Goal: Task Accomplishment & Management: Manage account settings

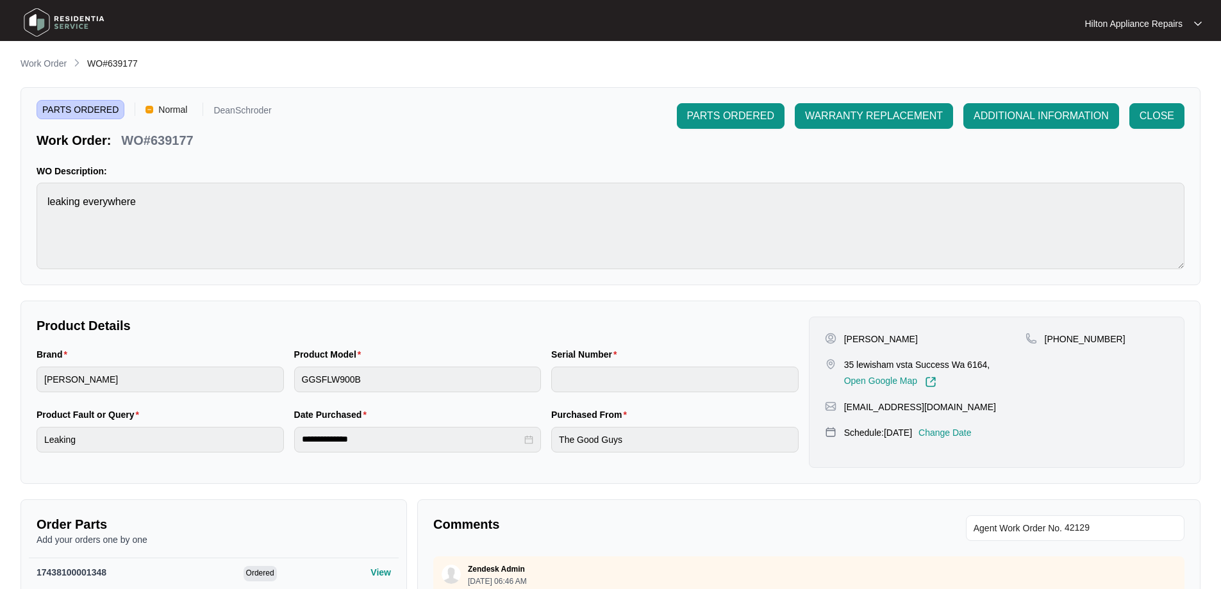
click at [52, 59] on p "Work Order" at bounding box center [44, 63] width 46 height 13
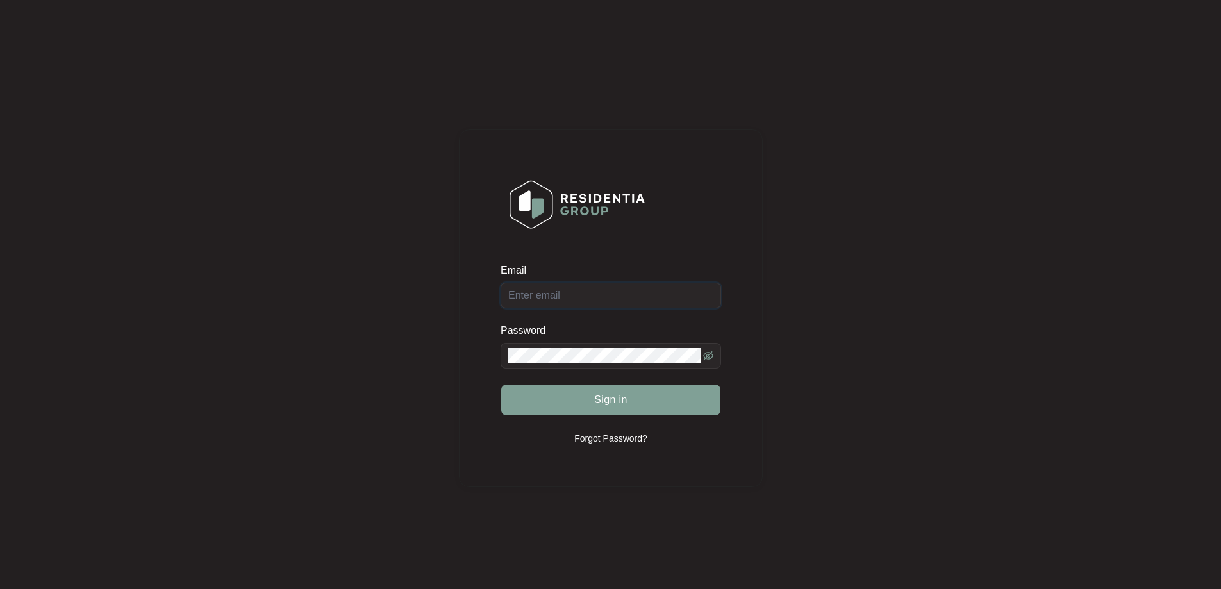
type input "[EMAIL_ADDRESS][DOMAIN_NAME]"
click at [624, 395] on span "Sign in" at bounding box center [610, 399] width 33 height 15
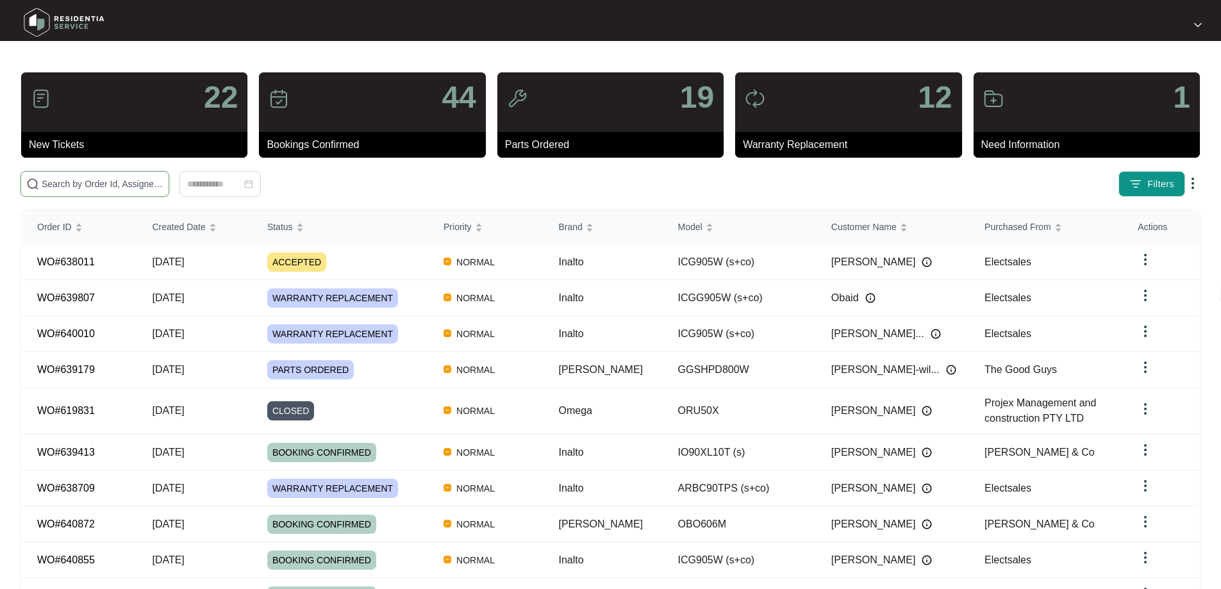
click at [132, 179] on input "text" at bounding box center [103, 184] width 122 height 14
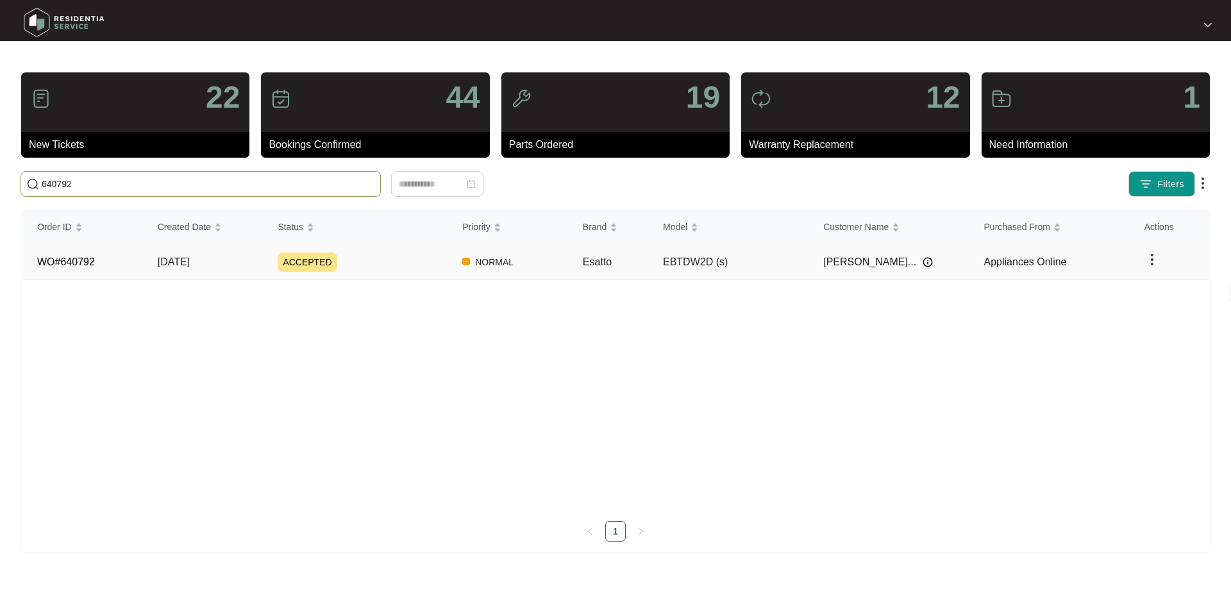
type input "640792"
click at [560, 269] on td "NORMAL" at bounding box center [507, 262] width 121 height 36
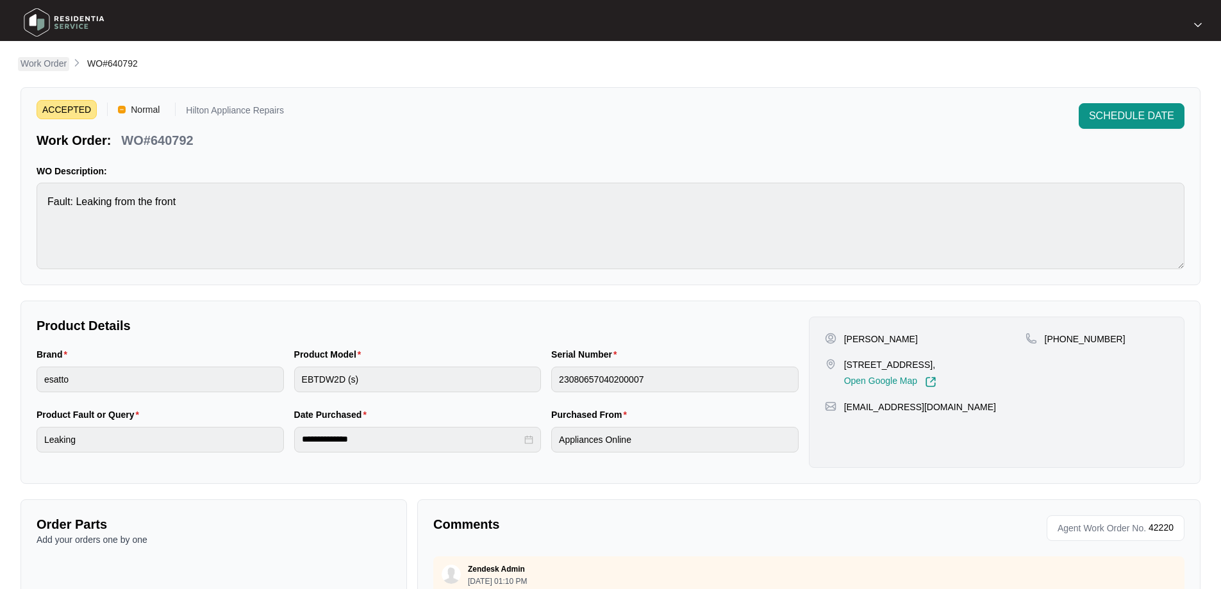
click at [30, 59] on p "Work Order" at bounding box center [44, 63] width 46 height 13
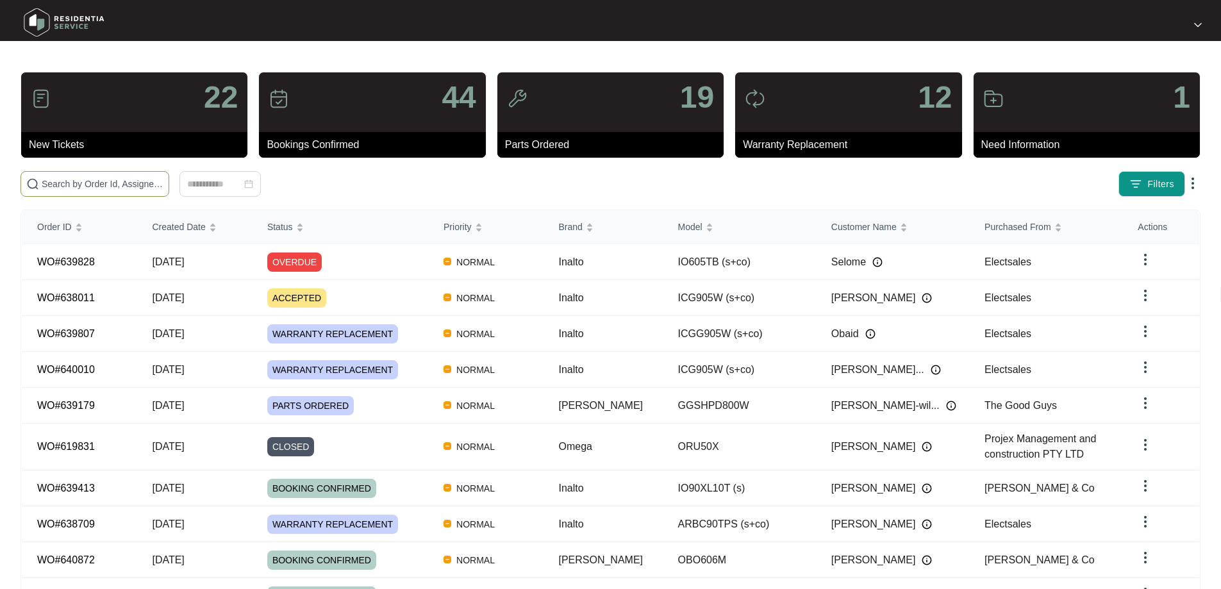
click at [121, 187] on input "text" at bounding box center [103, 184] width 122 height 14
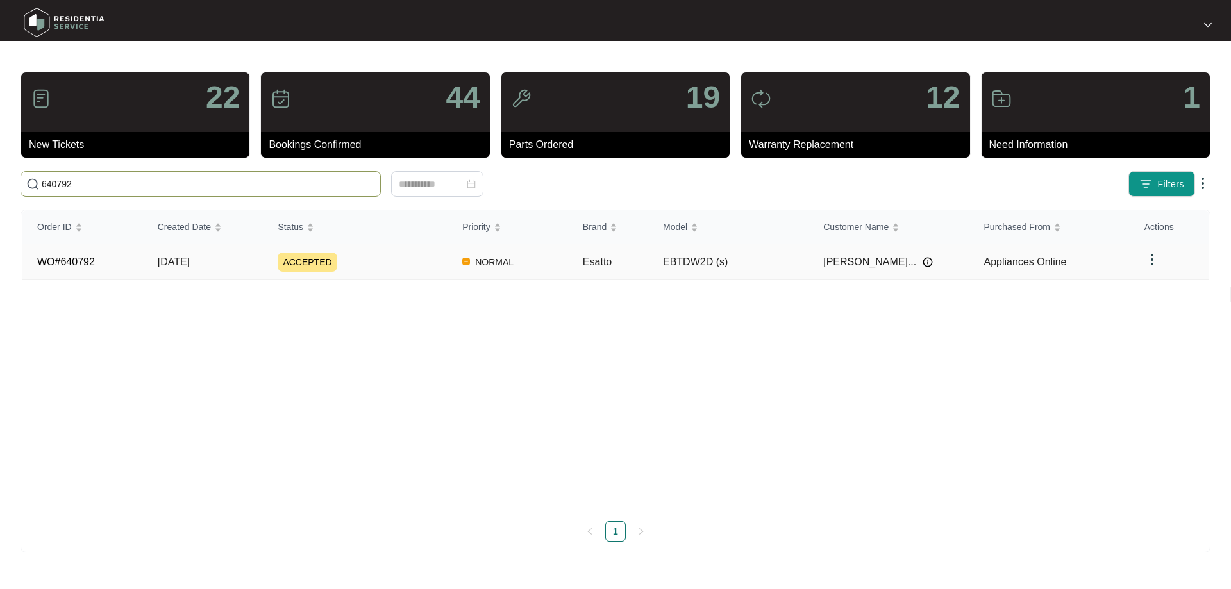
type input "640792"
click at [374, 268] on div "ACCEPTED" at bounding box center [362, 262] width 169 height 19
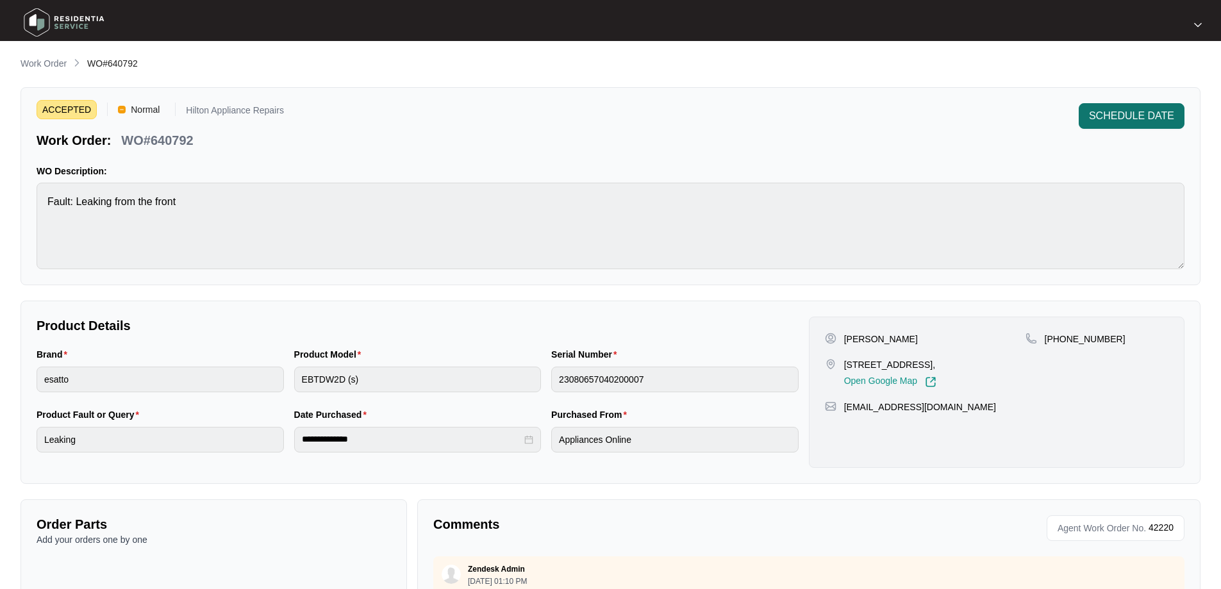
click at [1155, 124] on button "SCHEDULE DATE" at bounding box center [1132, 116] width 106 height 26
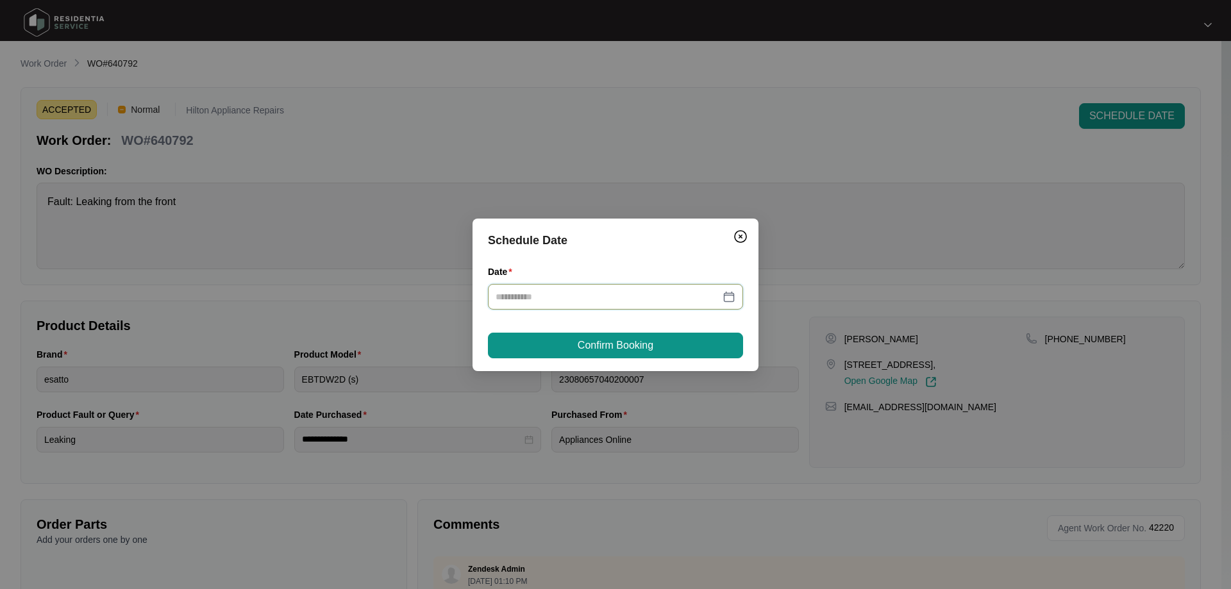
click at [560, 294] on input "Date" at bounding box center [608, 297] width 224 height 14
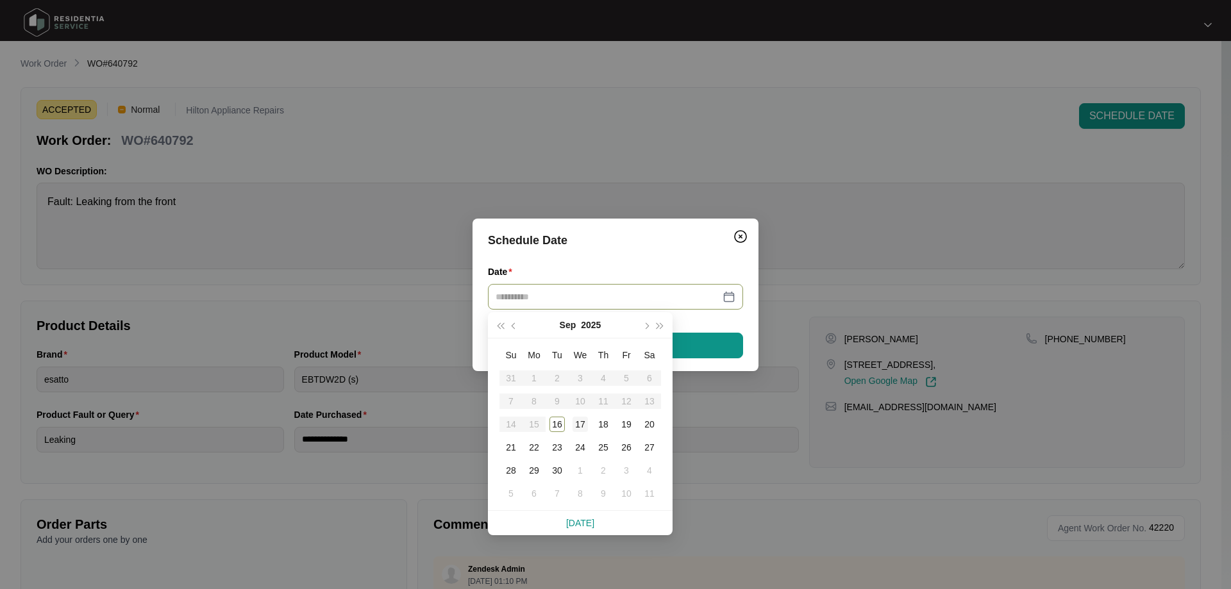
click at [583, 426] on div "17" at bounding box center [580, 424] width 15 height 15
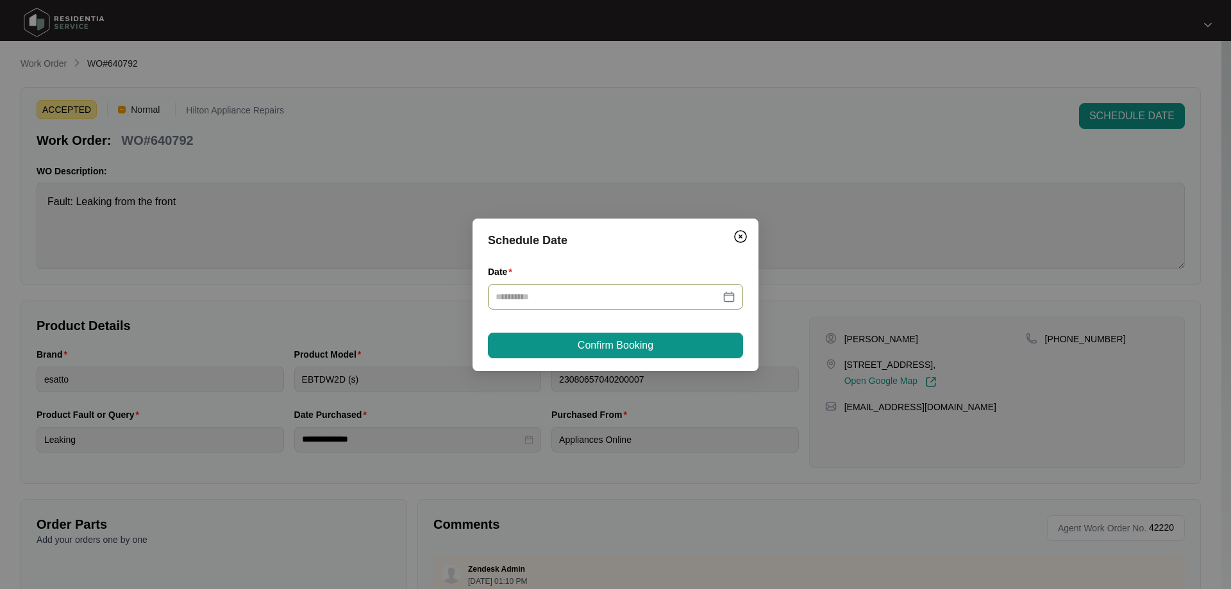
type input "**********"
click at [630, 342] on span "Confirm Booking" at bounding box center [616, 345] width 76 height 15
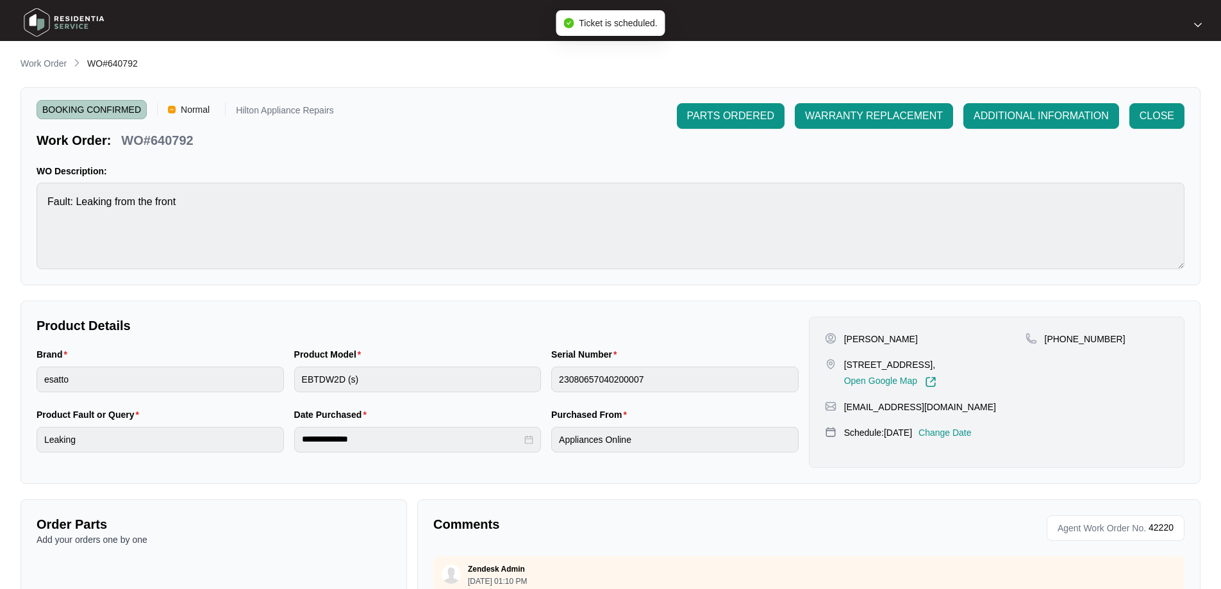
click at [45, 59] on p "Work Order" at bounding box center [44, 63] width 46 height 13
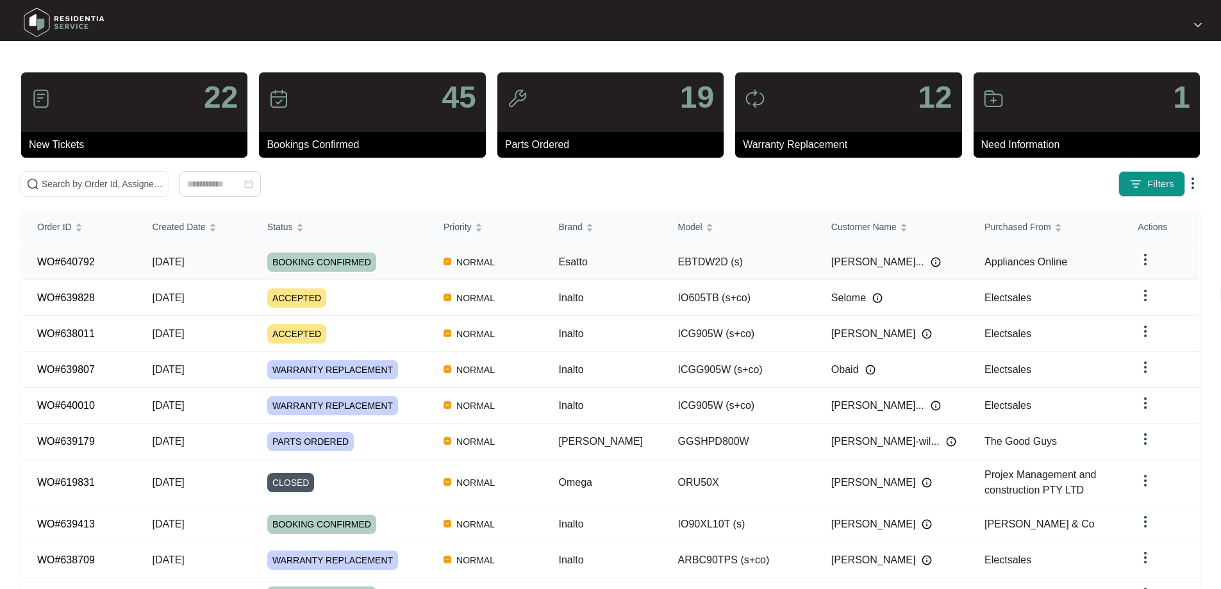
click at [1149, 260] on img at bounding box center [1145, 259] width 15 height 15
click at [1144, 259] on img at bounding box center [1145, 259] width 15 height 15
click at [1141, 260] on img at bounding box center [1145, 259] width 15 height 15
click at [426, 260] on div "BOOKING CONFIRMED" at bounding box center [347, 262] width 161 height 19
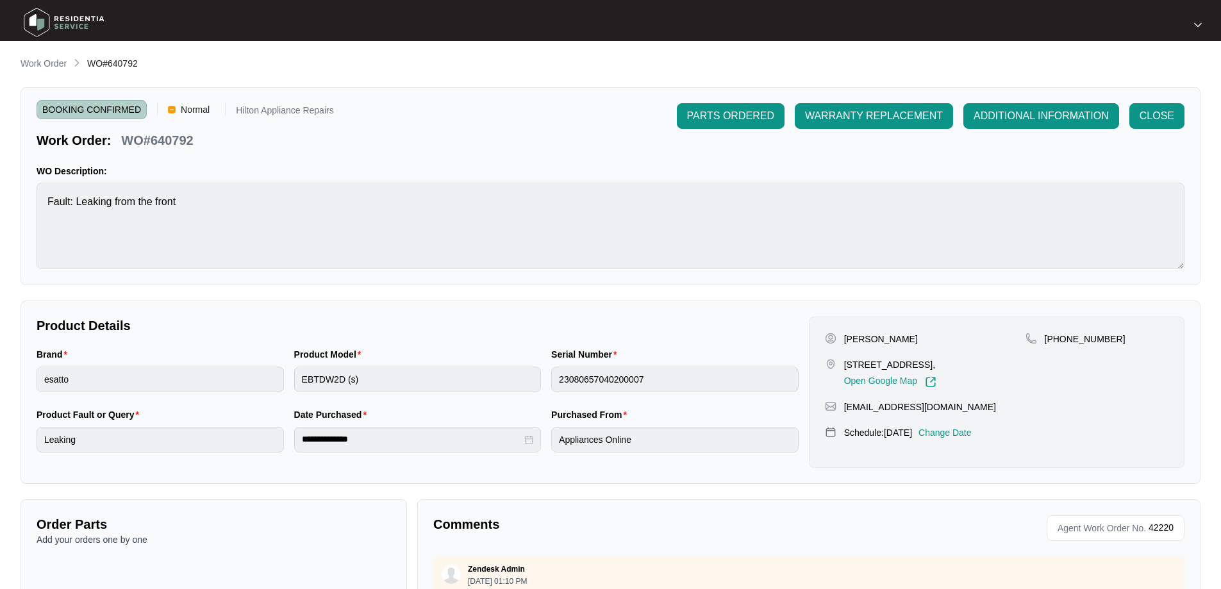
click at [278, 112] on p "Hilton Appliance Repairs" at bounding box center [285, 112] width 98 height 13
click at [241, 112] on p "Hilton Appliance Repairs" at bounding box center [285, 112] width 98 height 13
click at [242, 110] on p "Hilton Appliance Repairs" at bounding box center [285, 112] width 98 height 13
click at [376, 113] on div "BOOKING CONFIRMED Normal Hilton Appliance Repairs Work Order: WO#640792 PARTS O…" at bounding box center [611, 126] width 1148 height 46
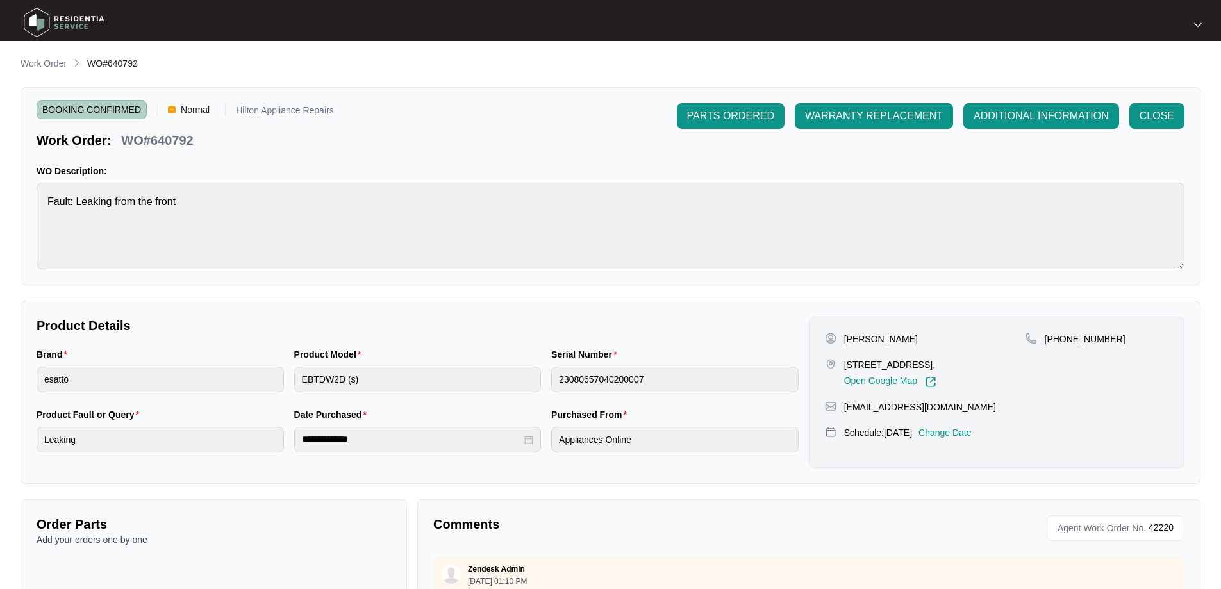
click at [52, 60] on p "Work Order" at bounding box center [44, 63] width 46 height 13
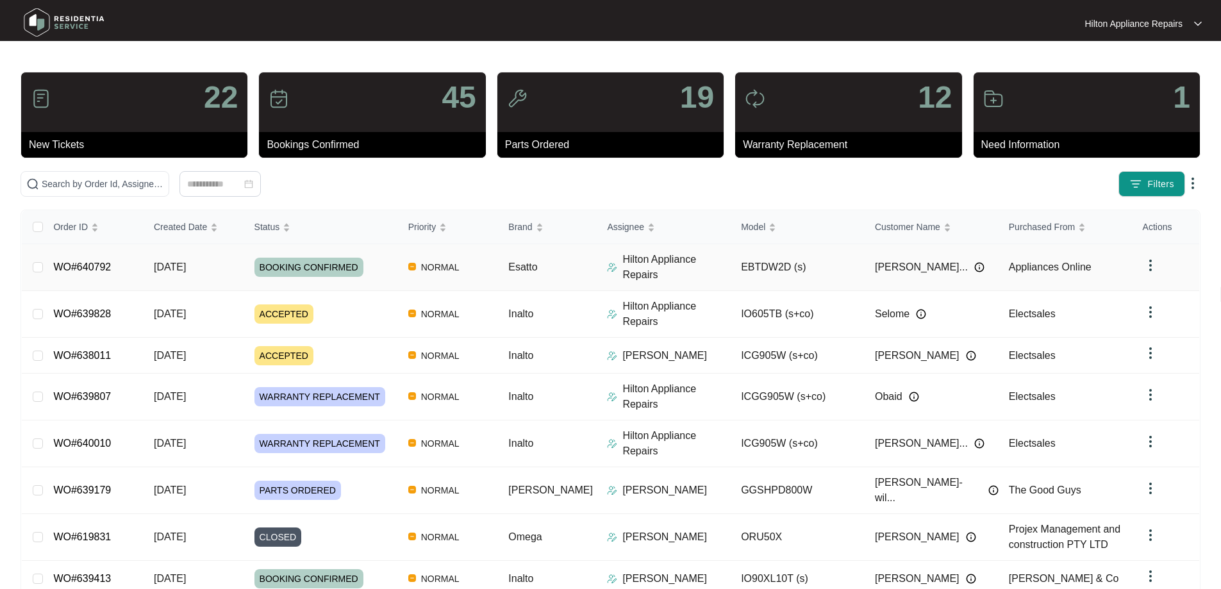
click at [607, 262] on img at bounding box center [612, 267] width 10 height 10
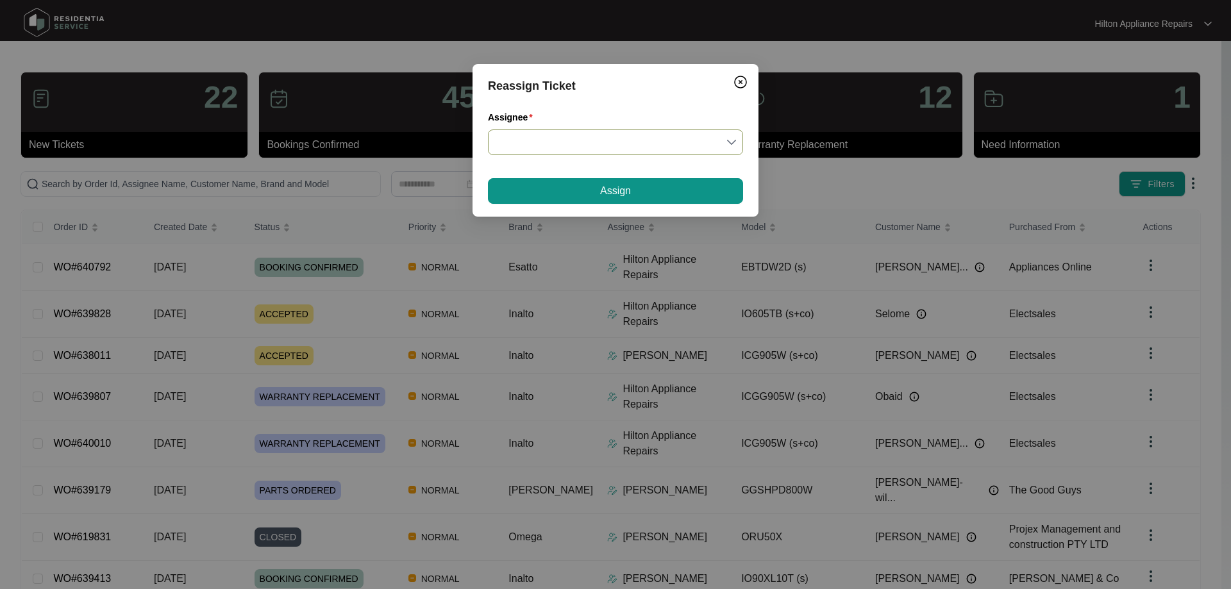
click at [576, 144] on input "Assignee" at bounding box center [616, 142] width 240 height 24
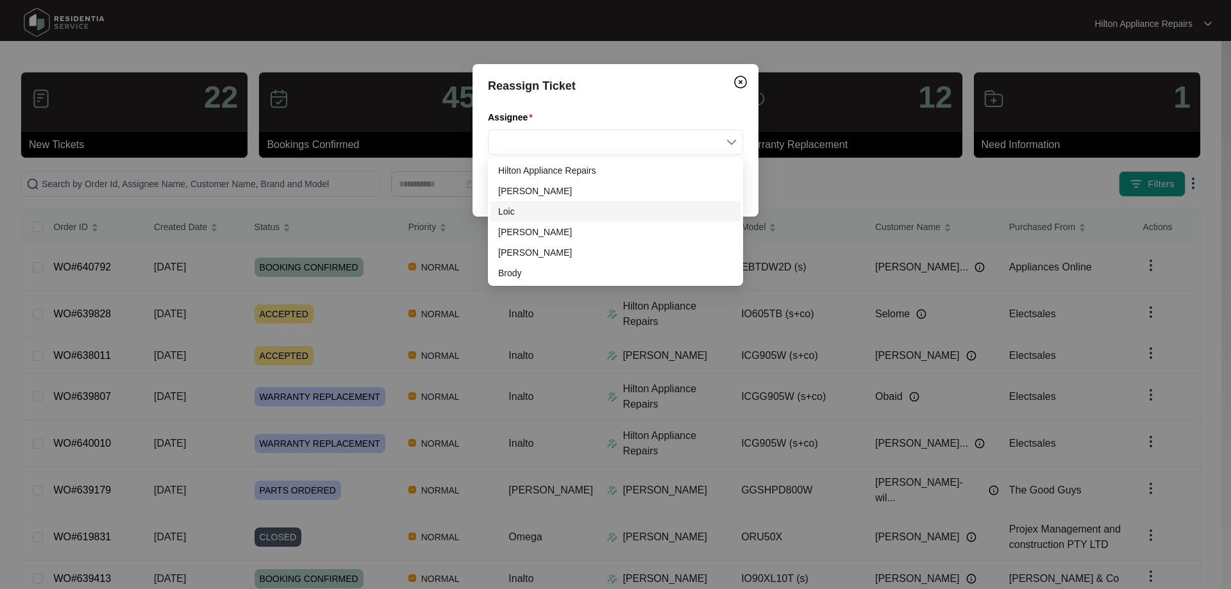
click at [520, 215] on div "Loic" at bounding box center [615, 212] width 235 height 14
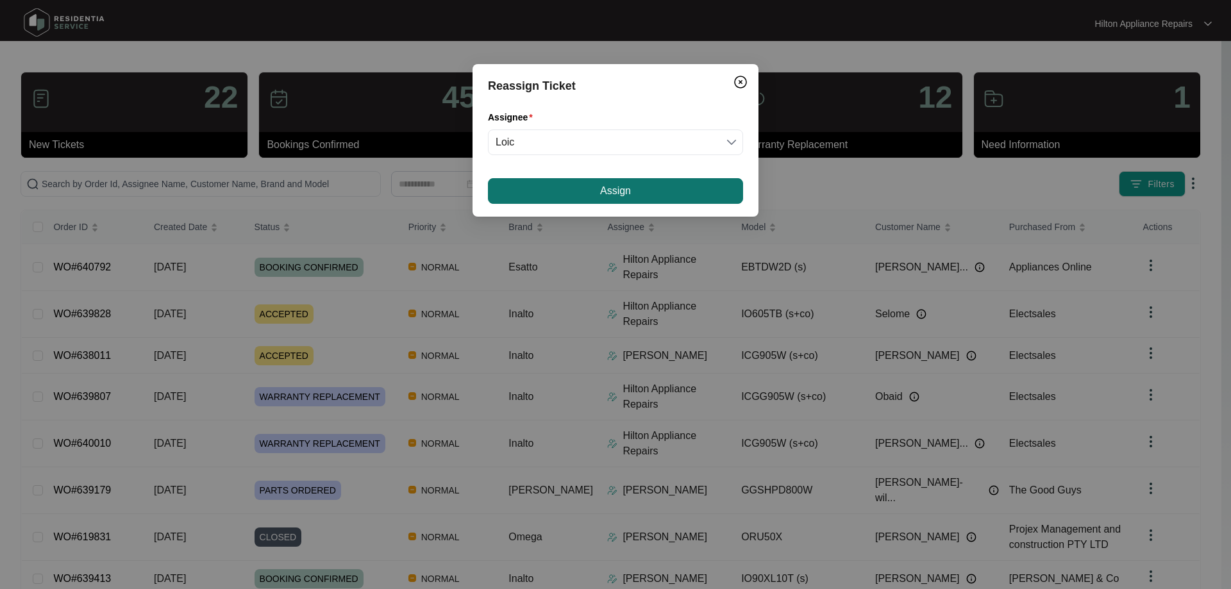
click at [613, 192] on span "Assign" at bounding box center [615, 190] width 31 height 15
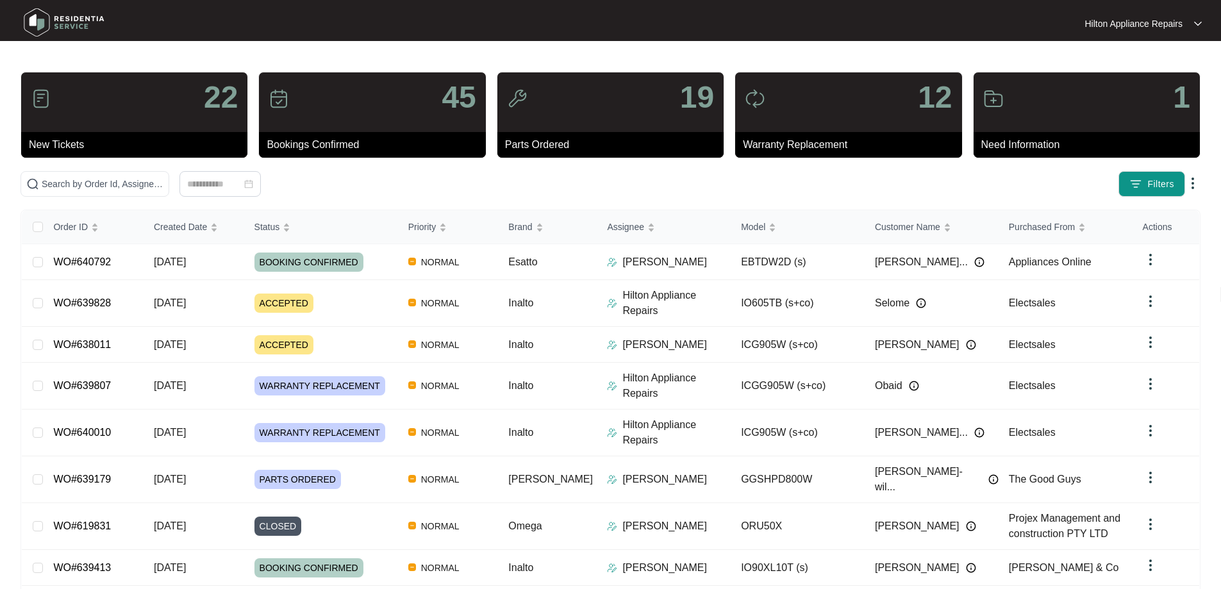
click at [1090, 119] on div "1" at bounding box center [1087, 102] width 226 height 60
click at [1001, 106] on img at bounding box center [993, 98] width 21 height 21
click at [291, 225] on div "Status" at bounding box center [273, 227] width 37 height 18
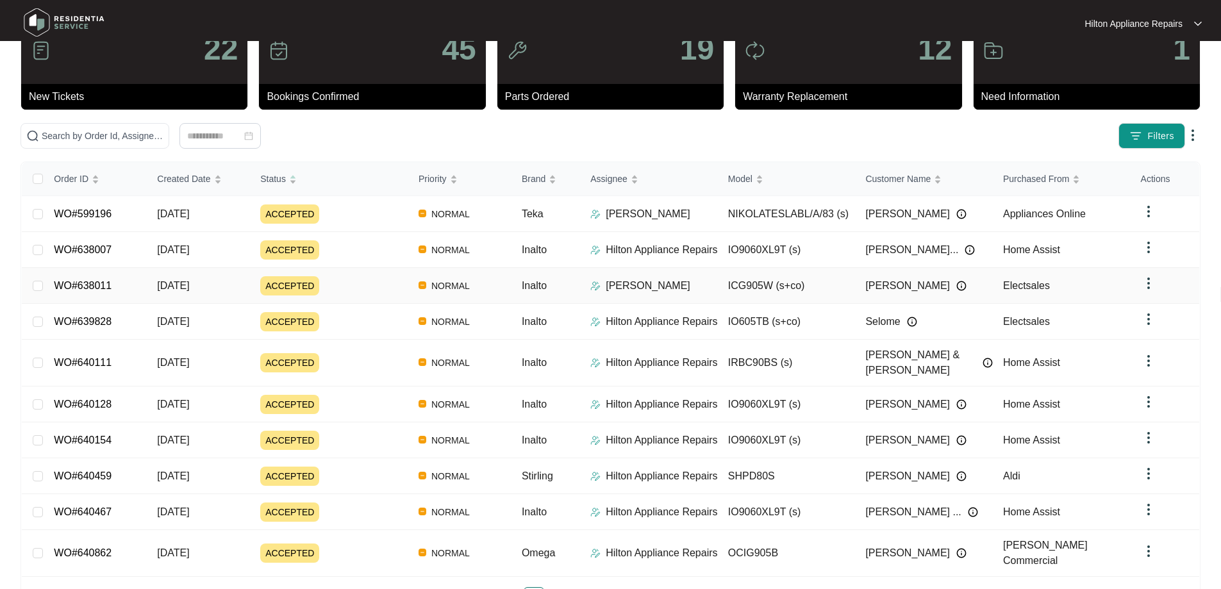
scroll to position [81, 0]
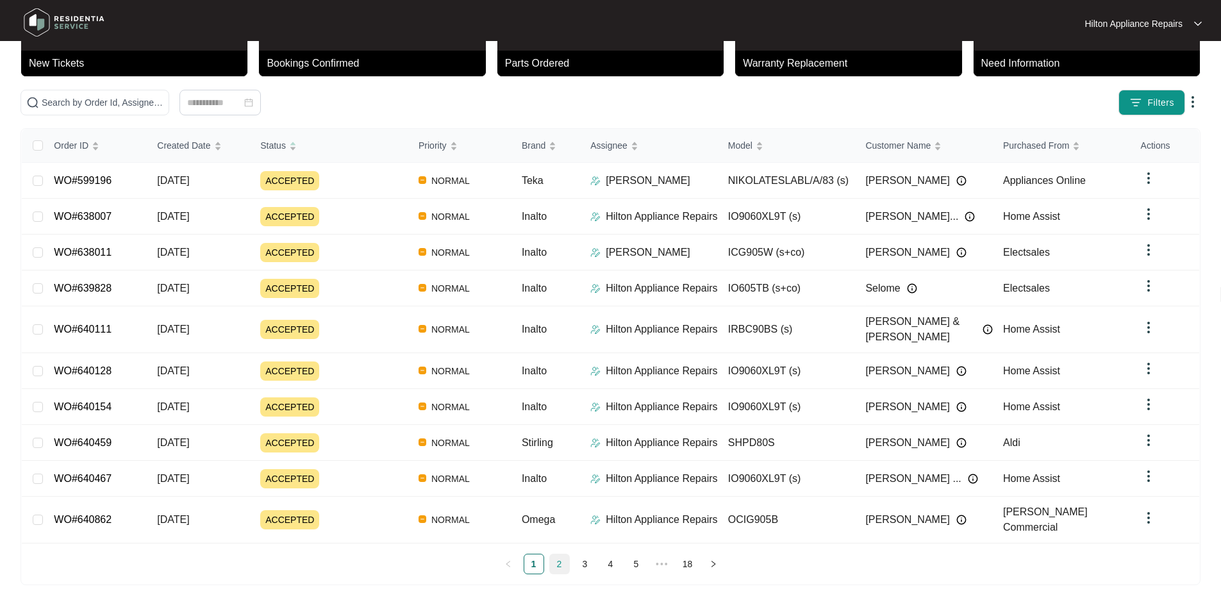
click at [555, 555] on link "2" at bounding box center [559, 564] width 19 height 19
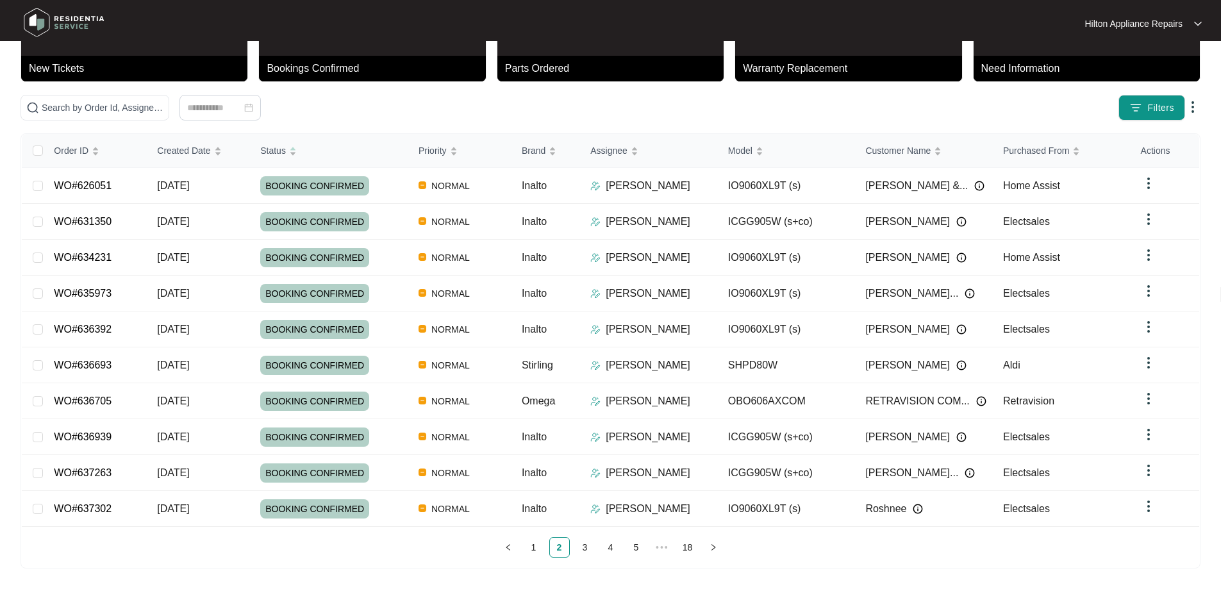
scroll to position [70, 0]
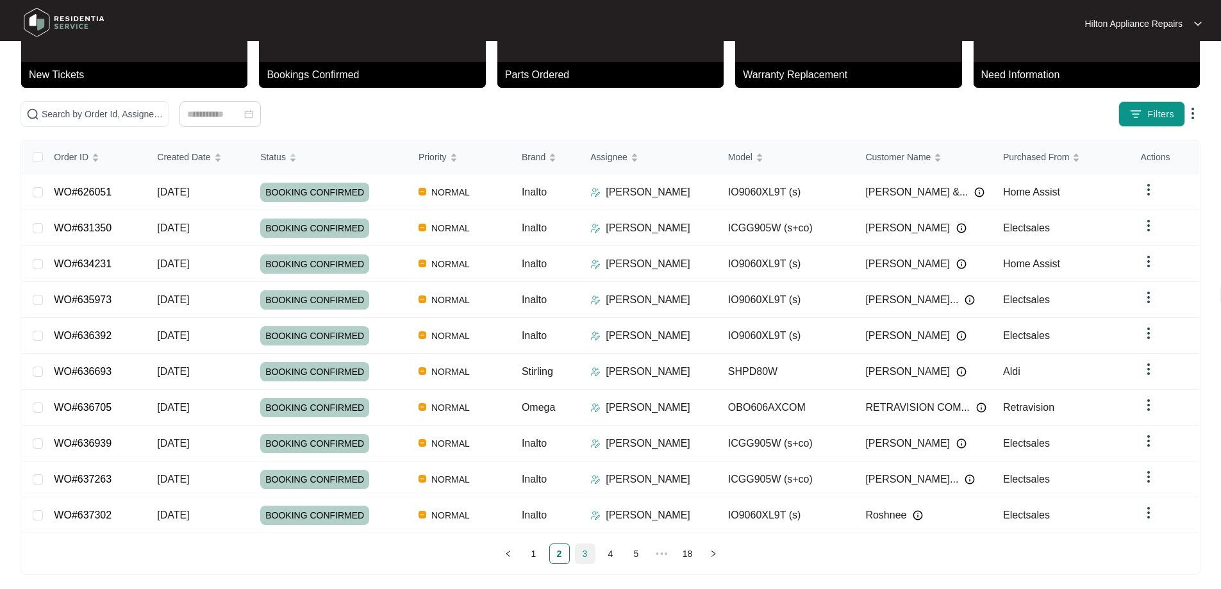
click at [585, 550] on link "3" at bounding box center [585, 553] width 19 height 19
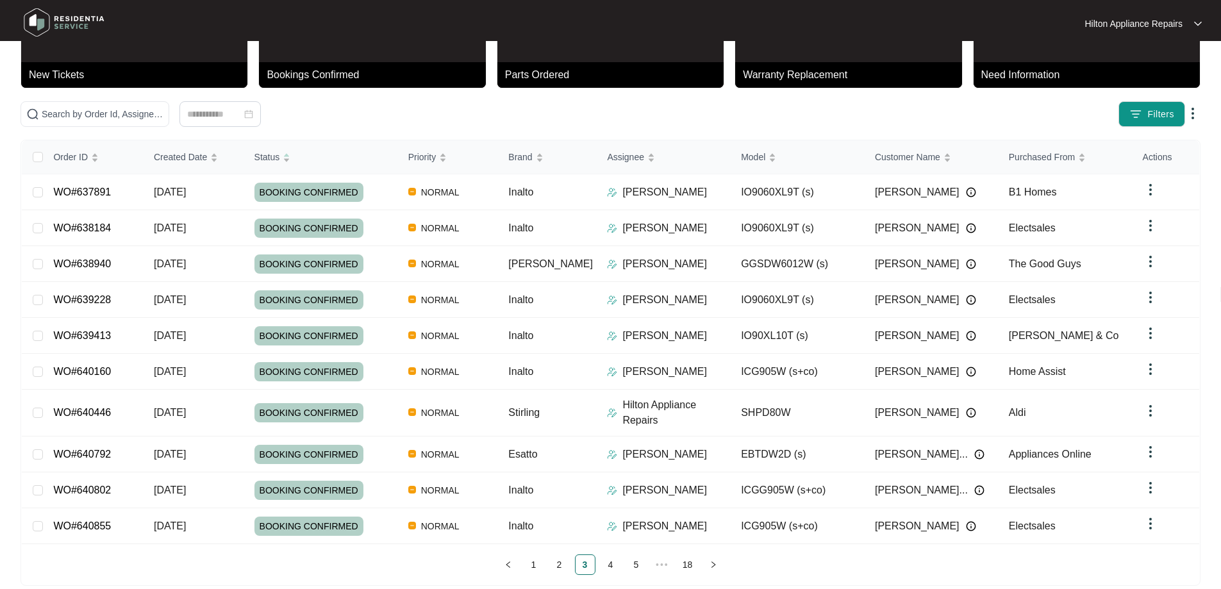
click at [610, 555] on link "4" at bounding box center [610, 564] width 19 height 19
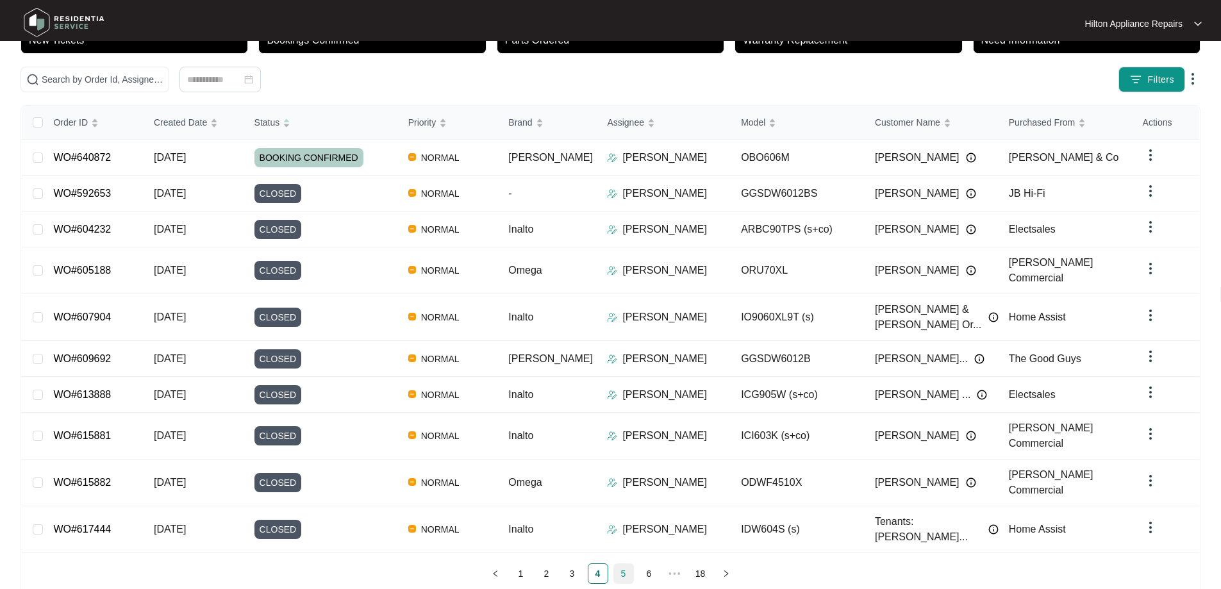
click at [623, 564] on link "5" at bounding box center [623, 573] width 19 height 19
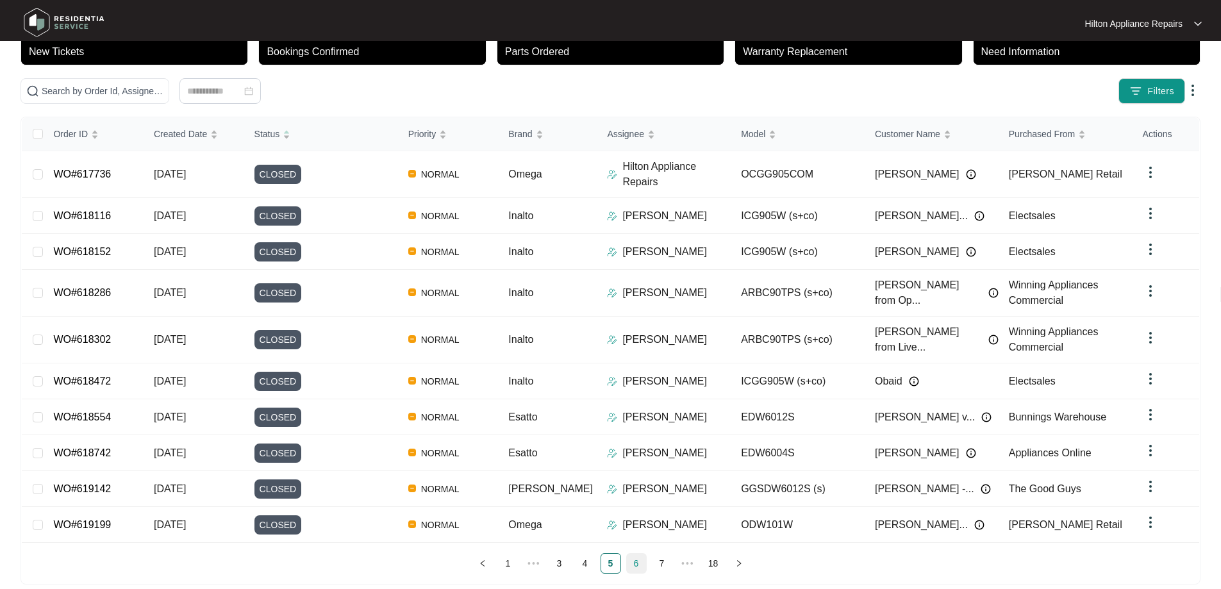
click at [640, 554] on link "6" at bounding box center [636, 563] width 19 height 19
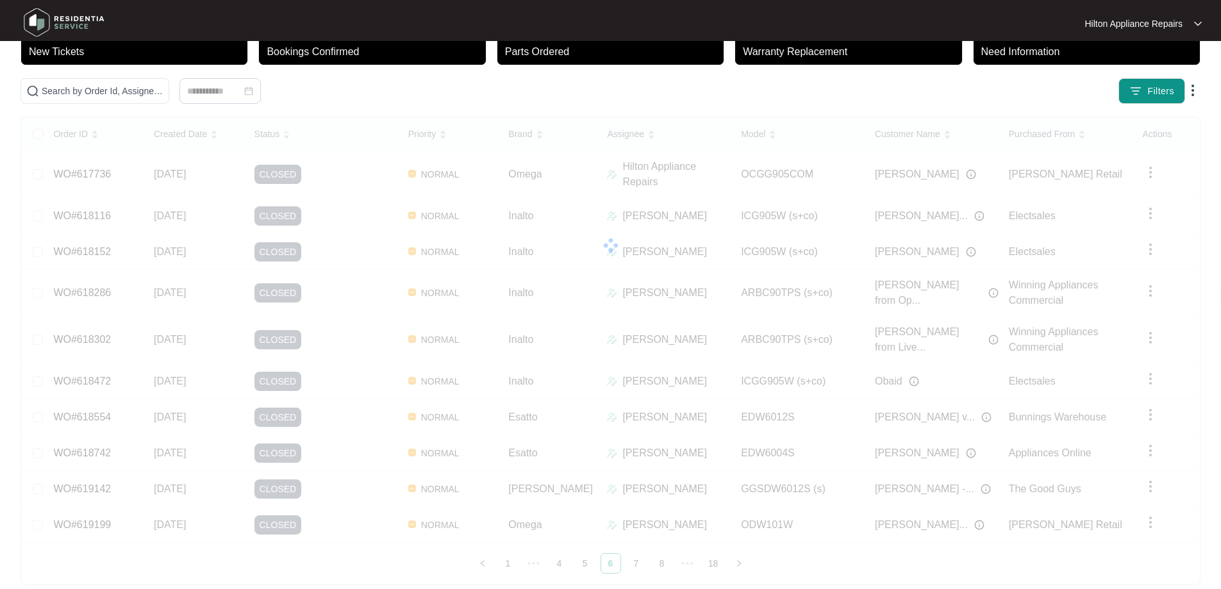
scroll to position [81, 0]
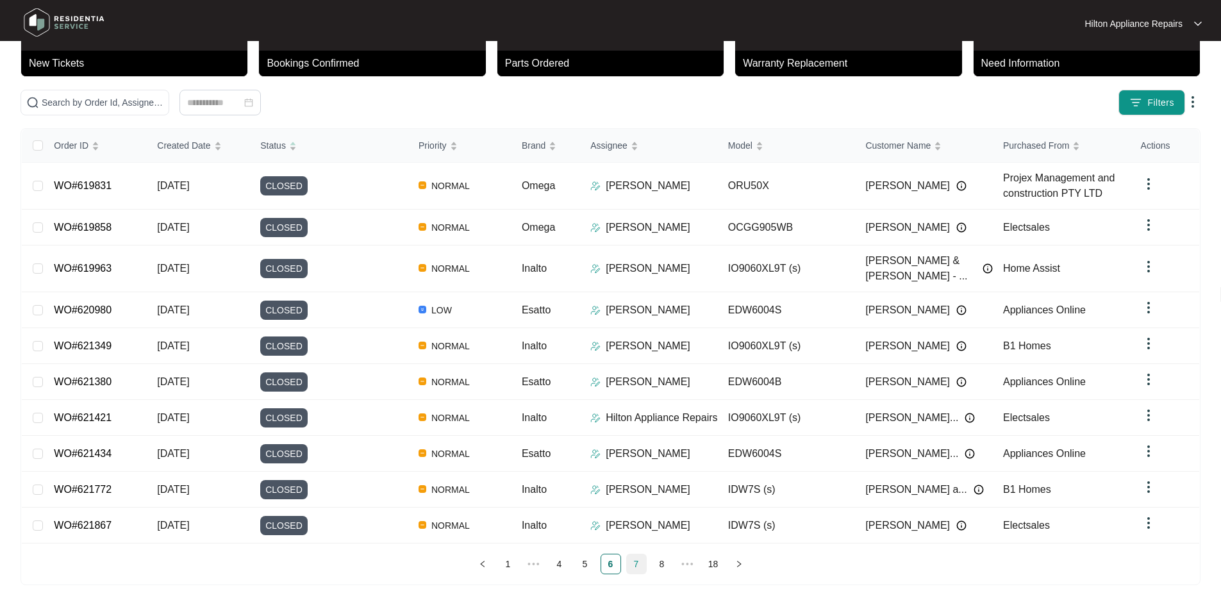
click at [643, 555] on link "7" at bounding box center [636, 564] width 19 height 19
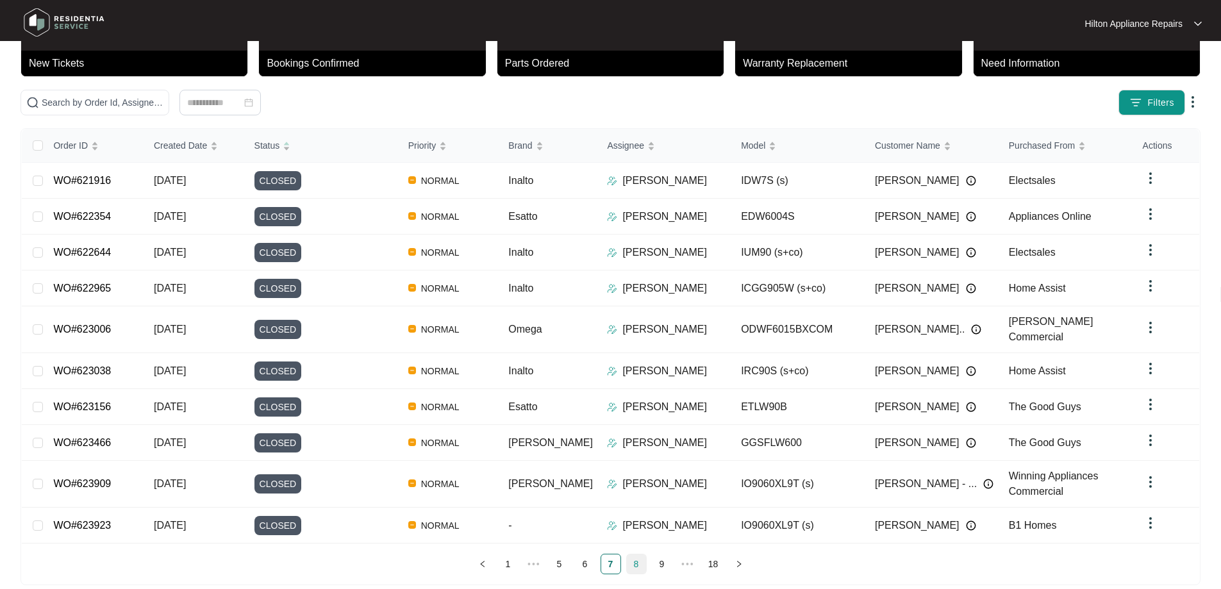
click at [639, 555] on link "8" at bounding box center [636, 564] width 19 height 19
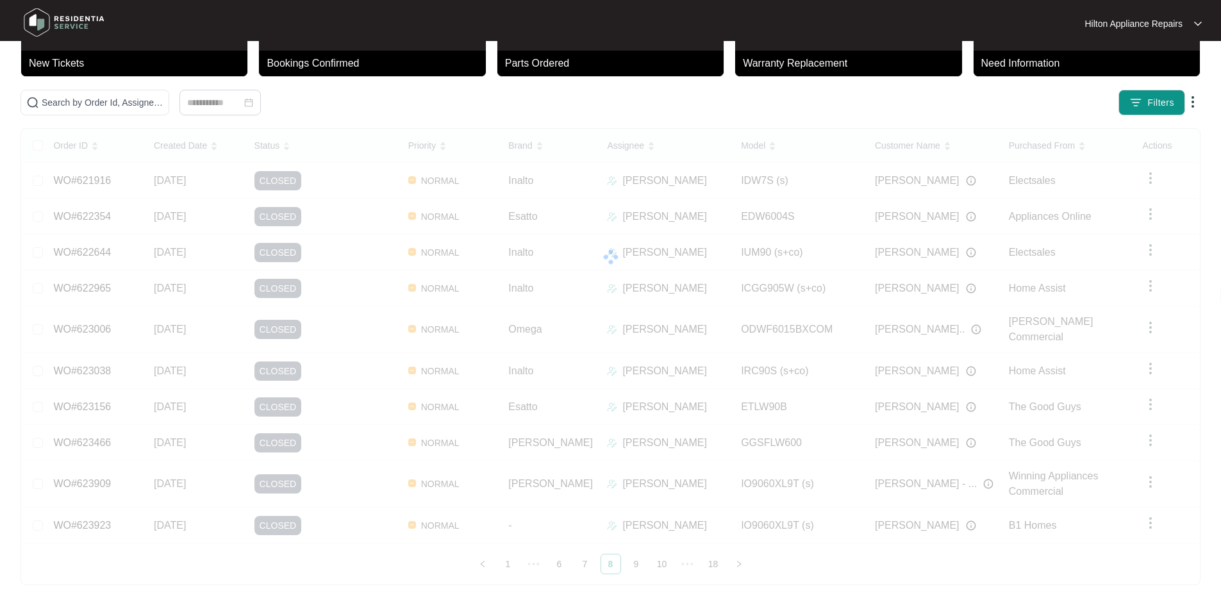
scroll to position [70, 0]
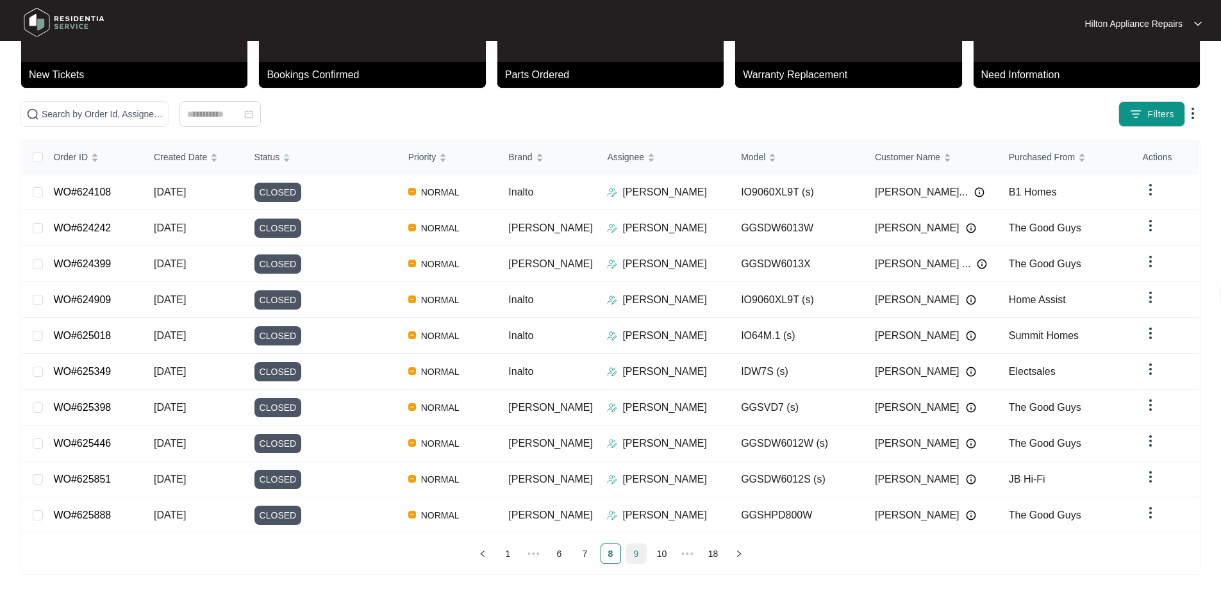
click at [639, 555] on link "9" at bounding box center [636, 553] width 19 height 19
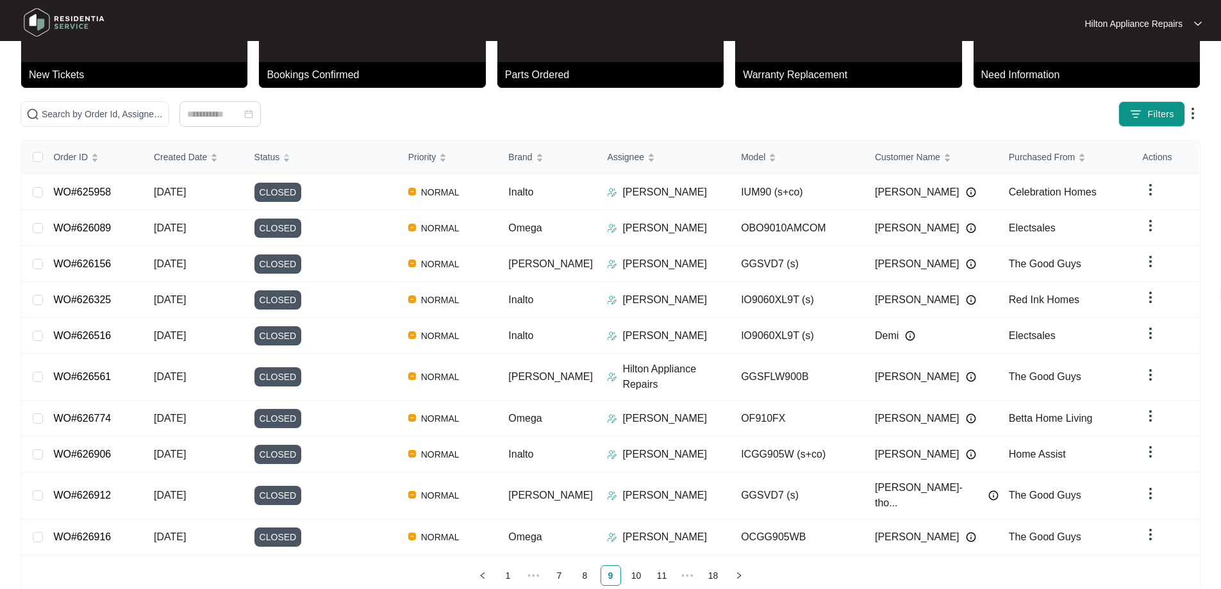
click at [639, 566] on link "10" at bounding box center [636, 575] width 19 height 19
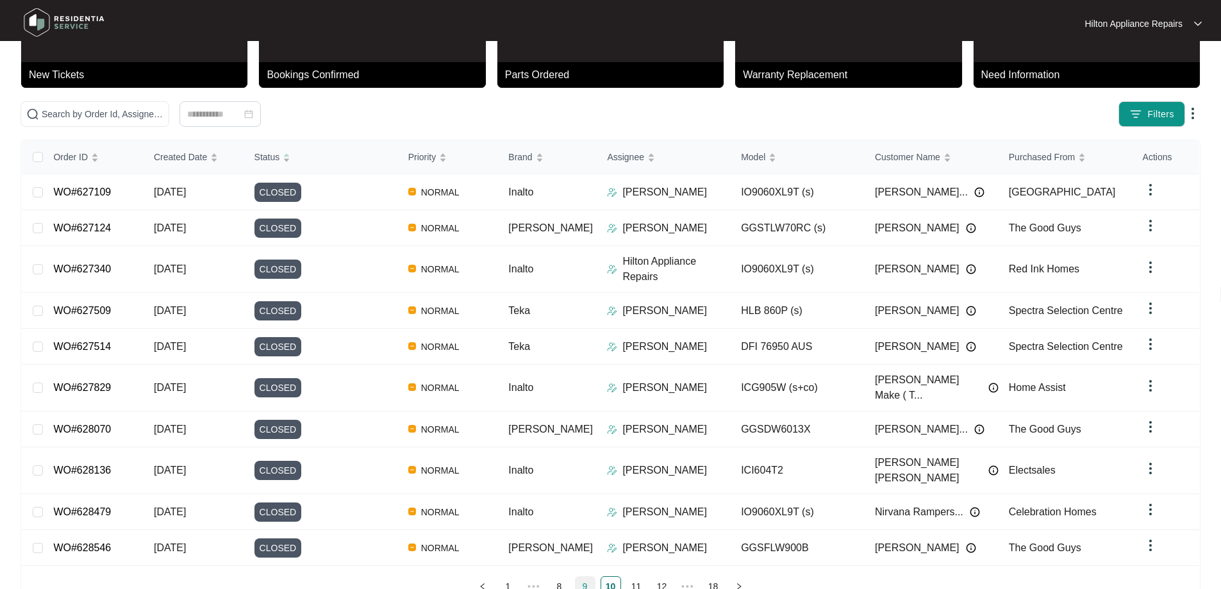
click at [639, 577] on link "11" at bounding box center [636, 586] width 19 height 19
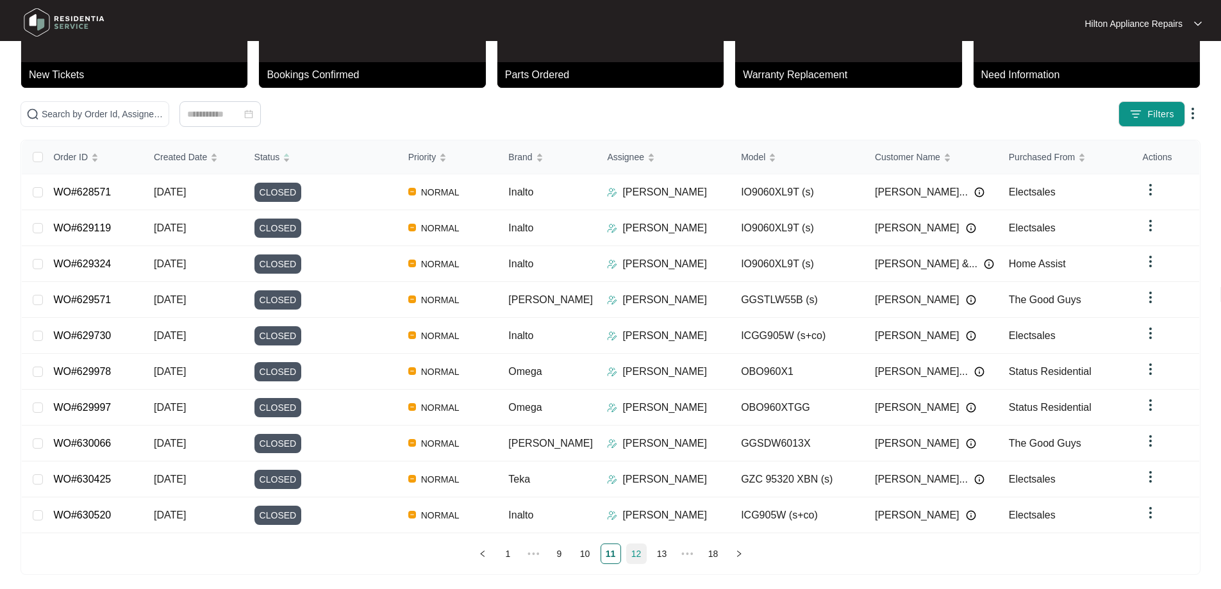
click at [639, 555] on link "12" at bounding box center [636, 553] width 19 height 19
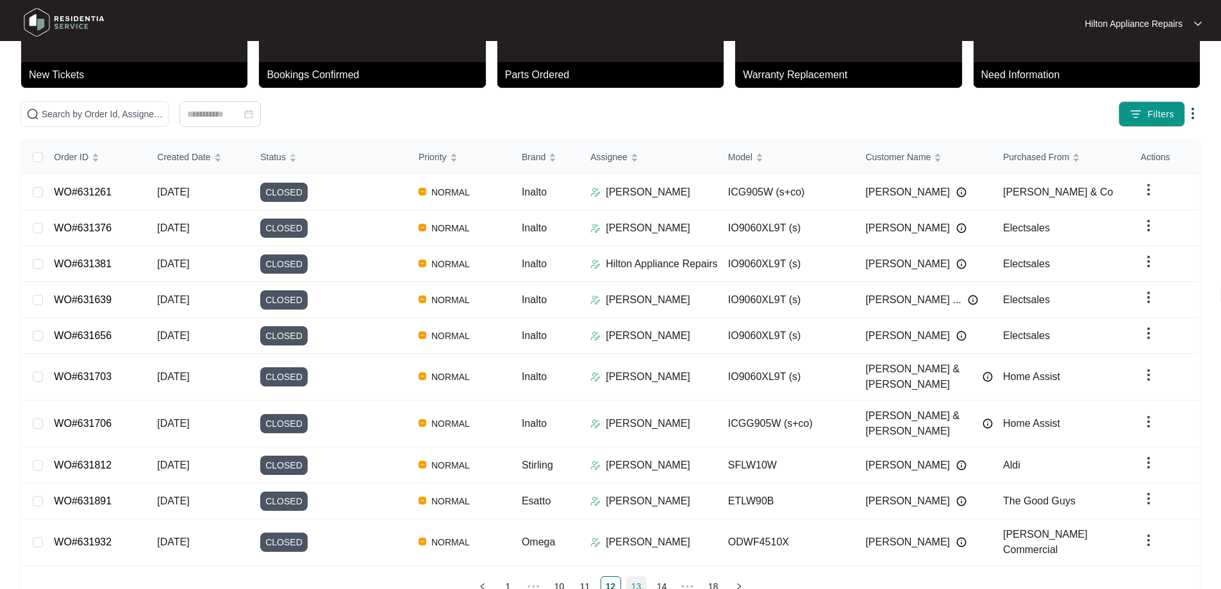
click at [639, 577] on link "13" at bounding box center [636, 586] width 19 height 19
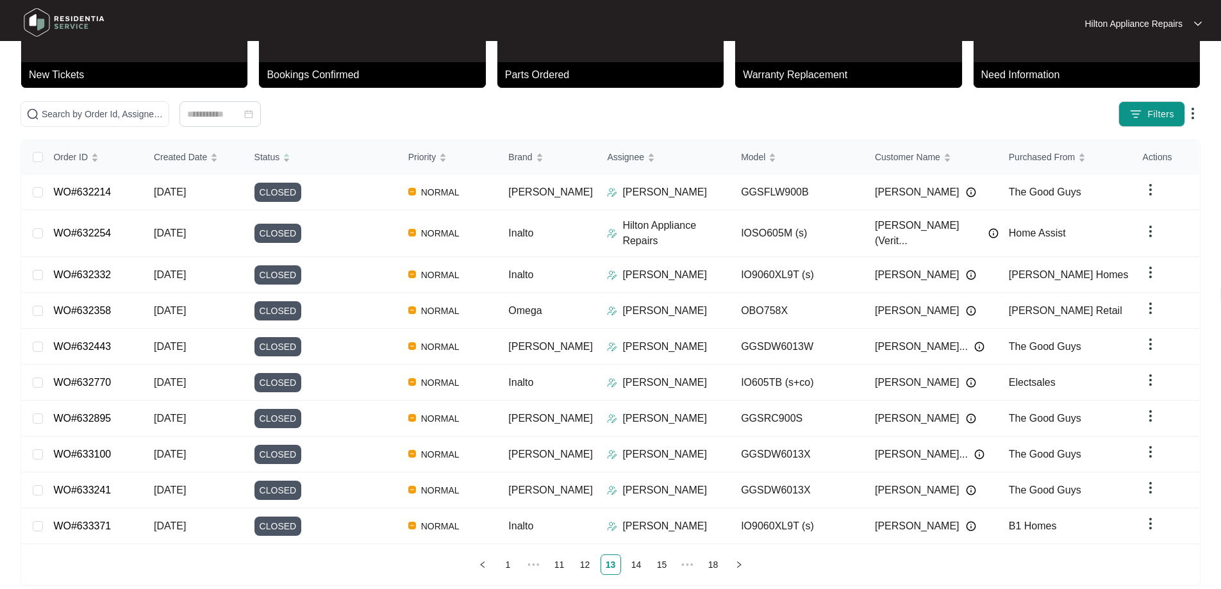
click at [639, 555] on link "14" at bounding box center [636, 564] width 19 height 19
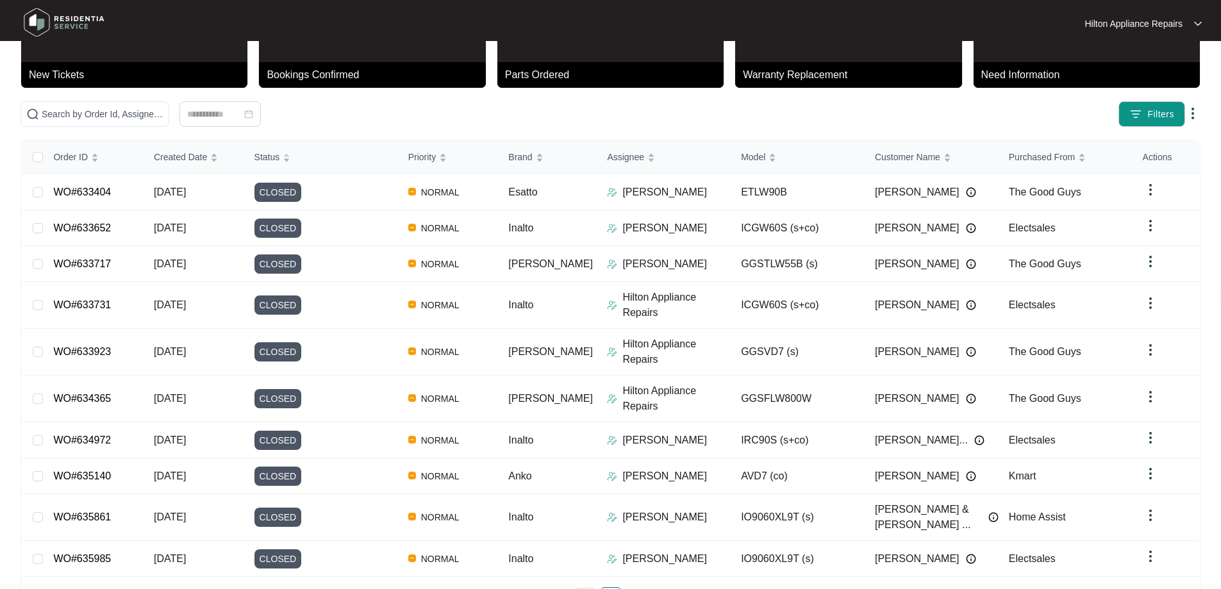
click at [639, 588] on link "15" at bounding box center [636, 597] width 19 height 19
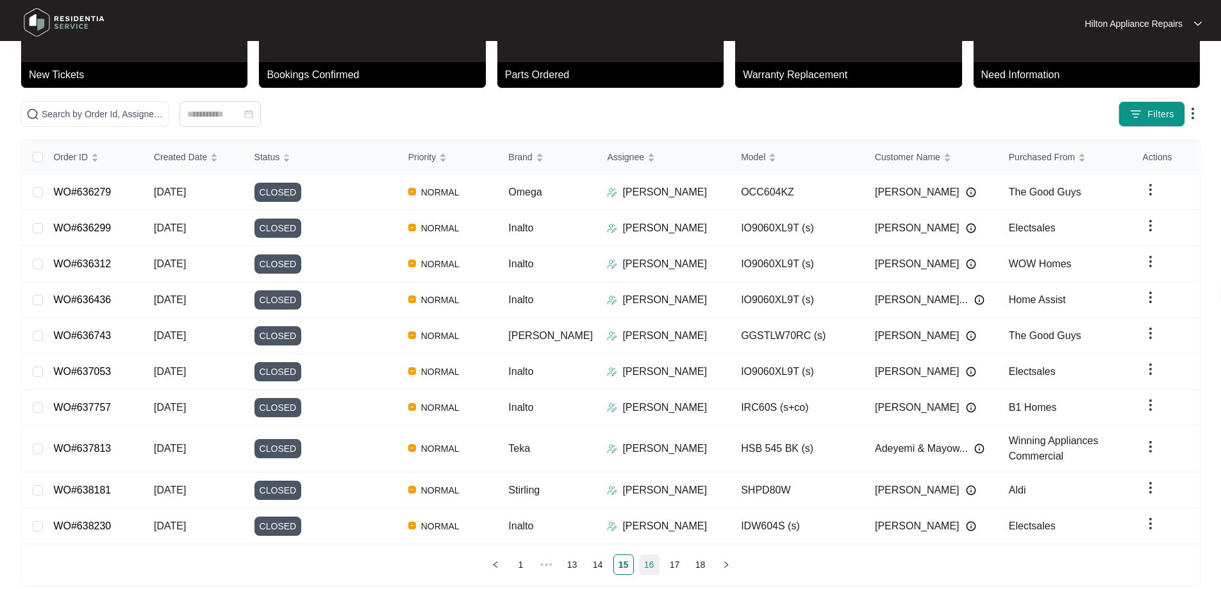
click at [640, 555] on link "16" at bounding box center [649, 564] width 19 height 19
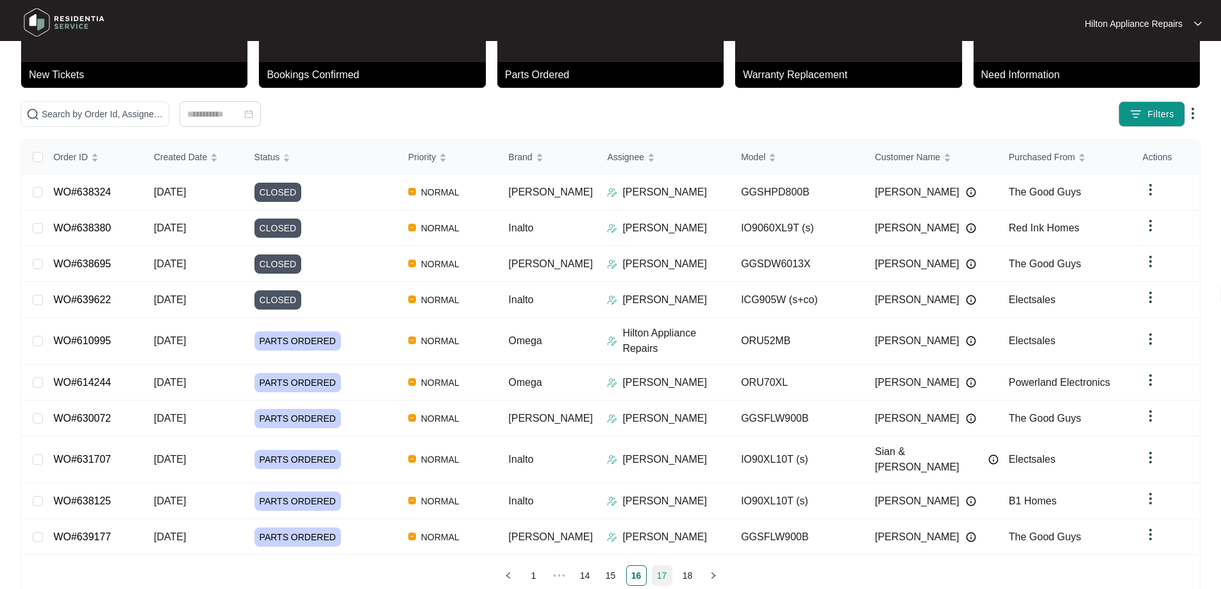
click at [658, 566] on link "17" at bounding box center [662, 575] width 19 height 19
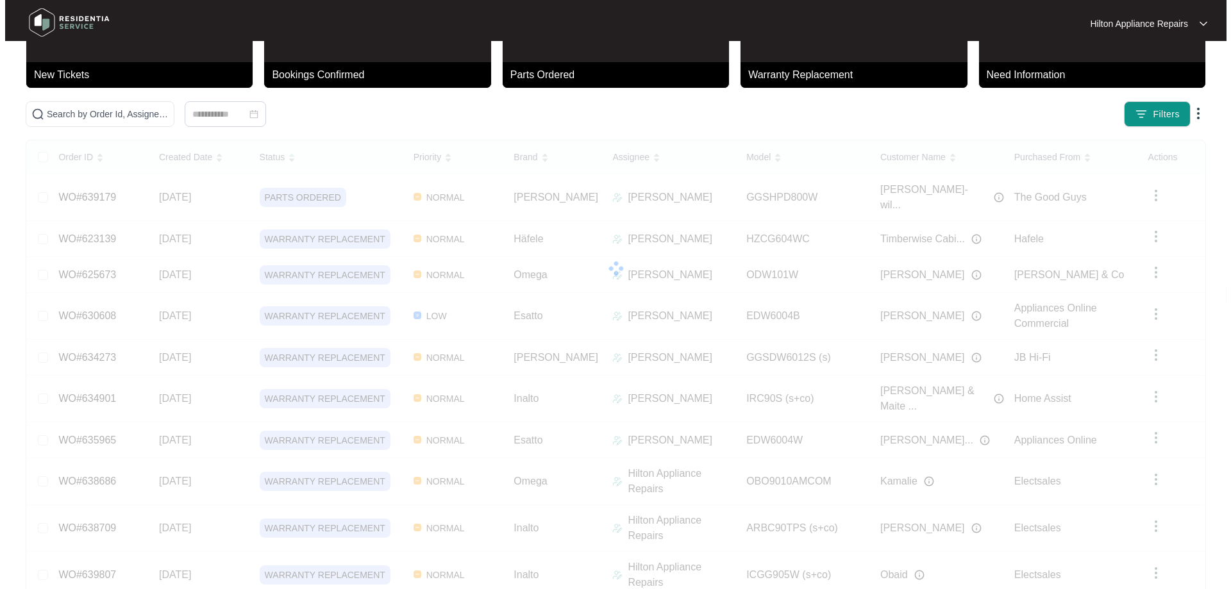
scroll to position [0, 0]
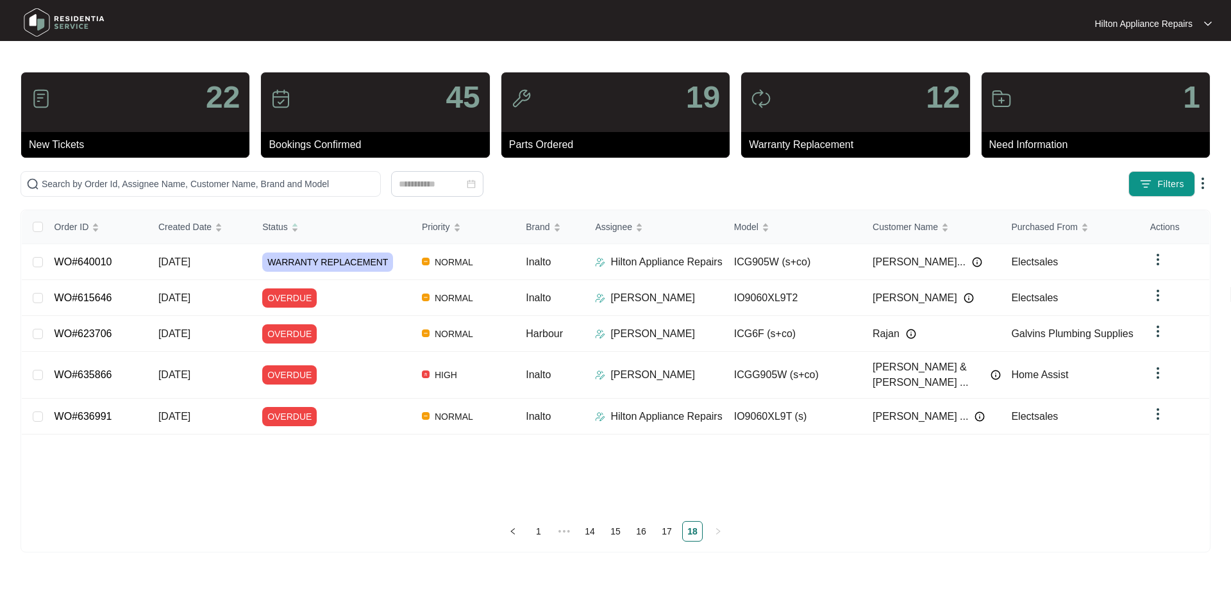
click at [1203, 176] on img at bounding box center [1202, 183] width 15 height 15
click at [1146, 207] on span "Download Tickets CSV" at bounding box center [1143, 208] width 113 height 14
